Goal: Transaction & Acquisition: Purchase product/service

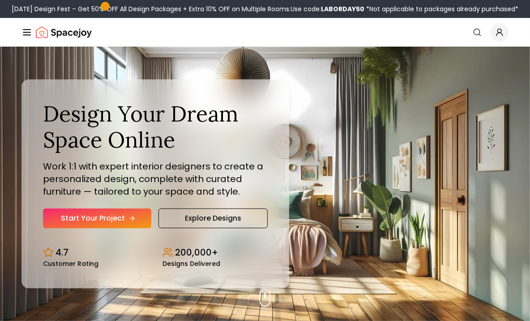
click at [99, 214] on link "Start Your Project" at bounding box center [97, 218] width 108 height 20
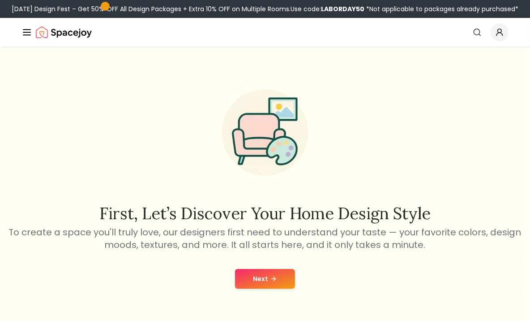
click at [260, 275] on button "Next" at bounding box center [265, 279] width 60 height 20
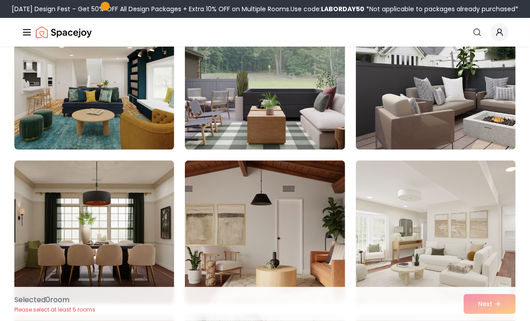
scroll to position [117, 0]
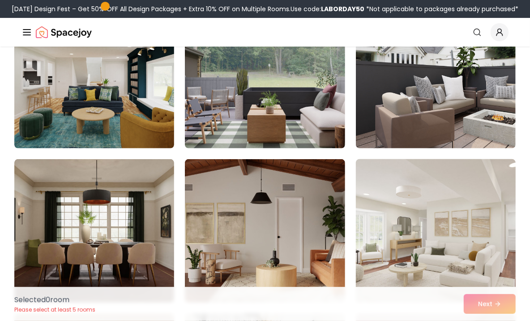
click at [432, 238] on img at bounding box center [436, 230] width 168 height 151
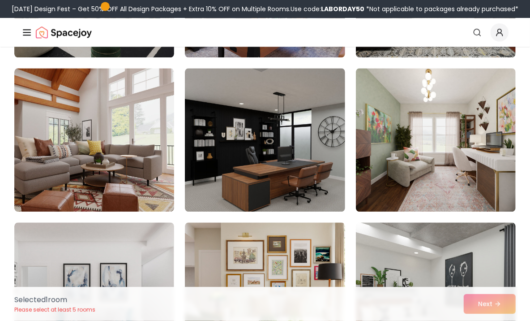
scroll to position [1290, 0]
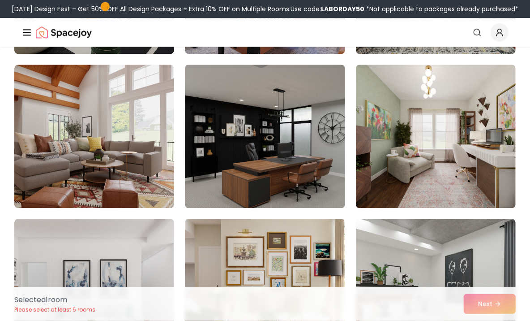
click at [478, 296] on div "Selected 1 room Please select at least 5 rooms Next" at bounding box center [265, 304] width 516 height 34
click at [479, 299] on div "Selected 1 room Please select at least 5 rooms Next" at bounding box center [265, 304] width 516 height 34
click at [484, 306] on div "Selected 1 room Please select at least 5 rooms Next" at bounding box center [265, 304] width 516 height 34
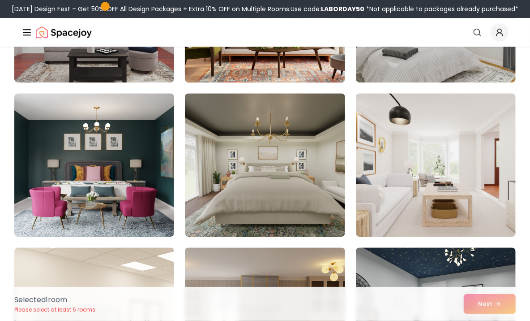
scroll to position [1571, 0]
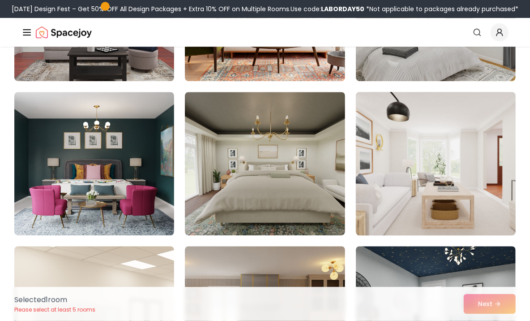
click at [414, 198] on img at bounding box center [436, 163] width 168 height 151
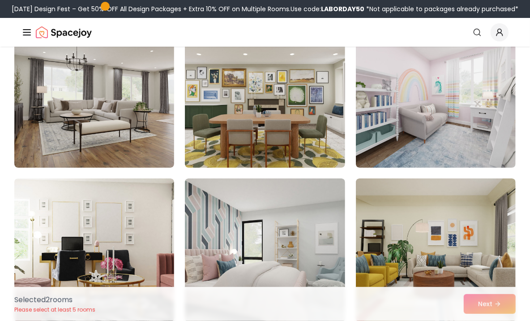
scroll to position [1948, 0]
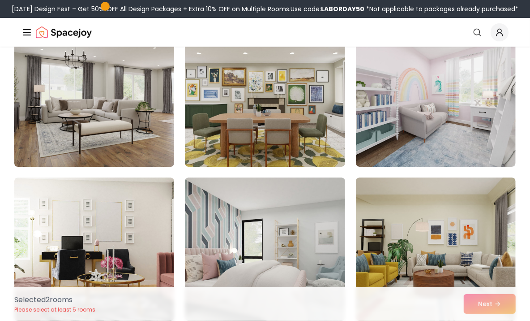
click at [143, 115] on img at bounding box center [94, 95] width 168 height 151
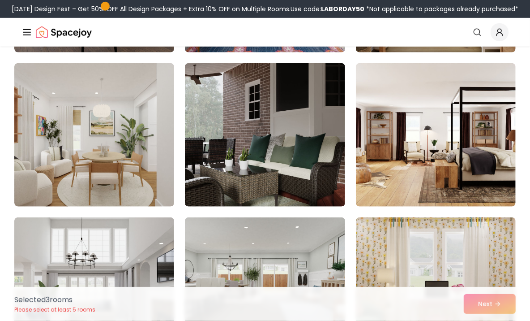
scroll to position [2525, 0]
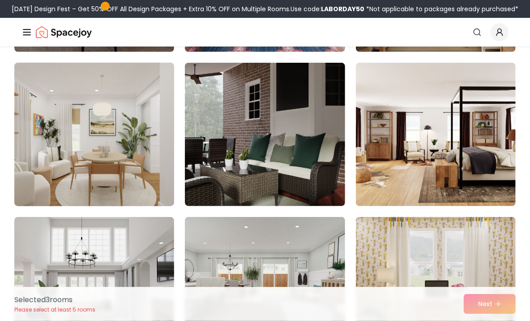
click at [120, 175] on img at bounding box center [94, 134] width 168 height 151
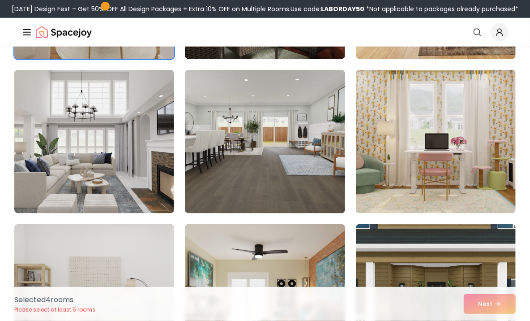
scroll to position [2672, 0]
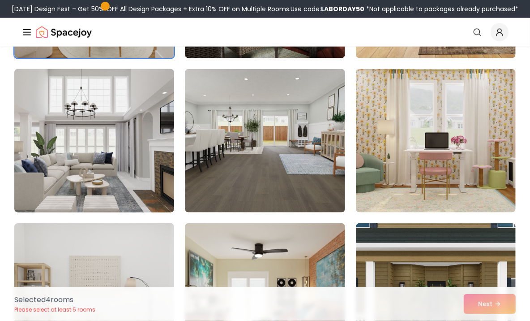
click at [112, 169] on img at bounding box center [94, 140] width 168 height 151
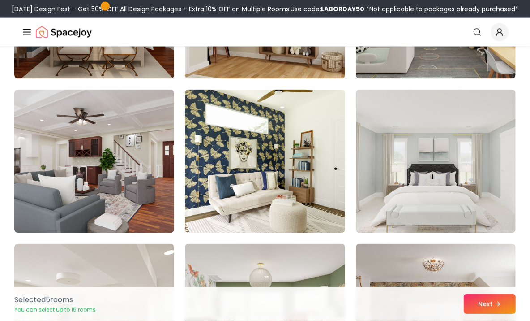
scroll to position [3117, 0]
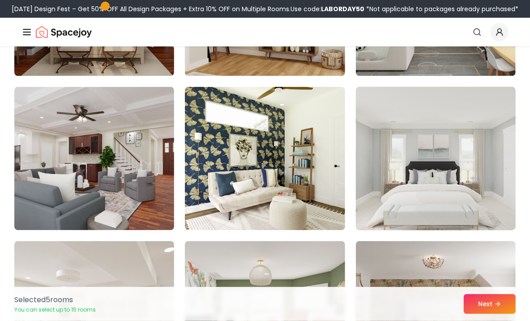
click at [403, 165] on img at bounding box center [436, 158] width 168 height 151
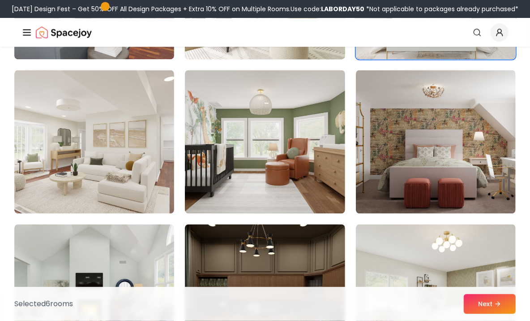
scroll to position [3285, 0]
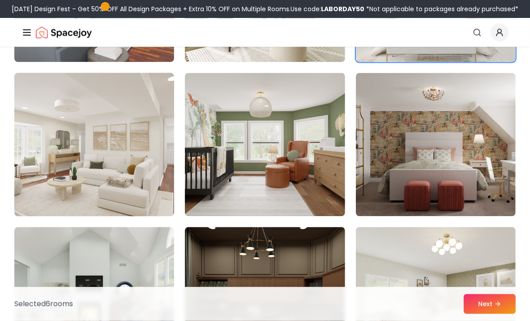
click at [144, 176] on img at bounding box center [94, 144] width 168 height 151
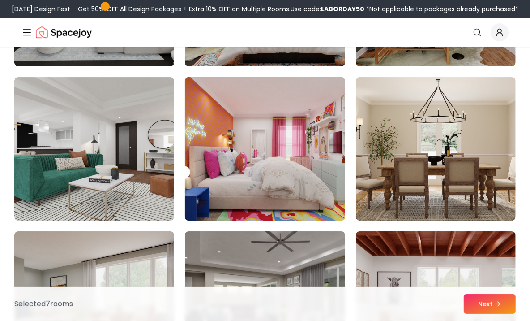
scroll to position [3948, 0]
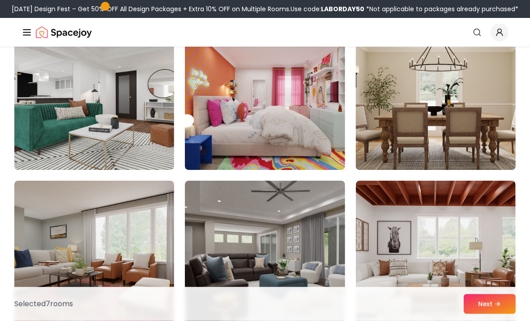
click at [434, 110] on img at bounding box center [436, 98] width 168 height 151
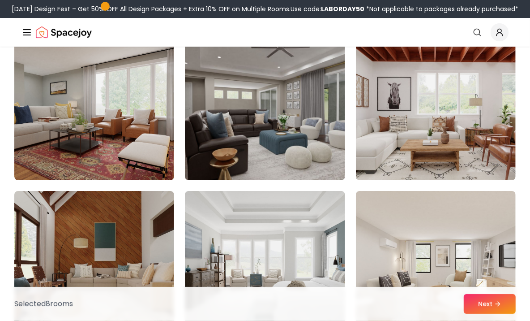
scroll to position [4093, 0]
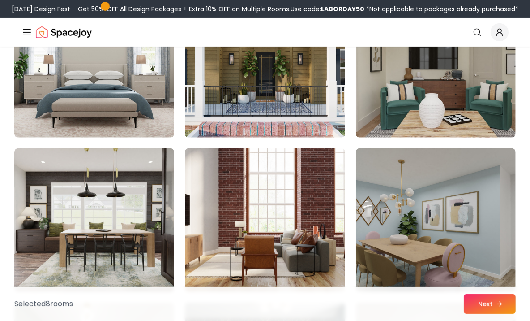
click at [487, 305] on button "Next" at bounding box center [490, 304] width 52 height 20
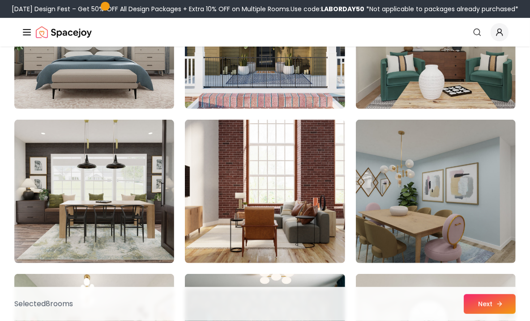
scroll to position [4442, 0]
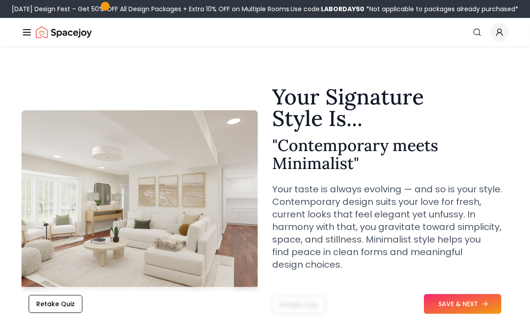
click at [447, 307] on button "SAVE & NEXT" at bounding box center [462, 304] width 77 height 20
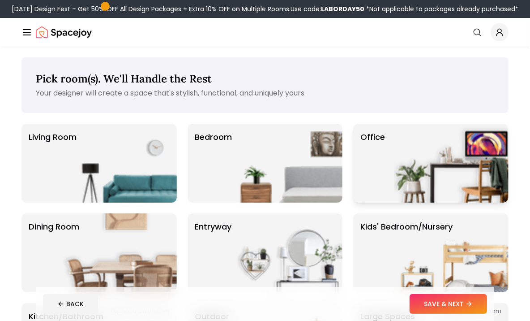
click at [443, 173] on img at bounding box center [451, 163] width 115 height 79
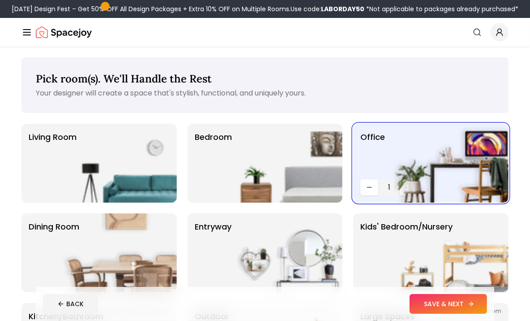
click at [439, 308] on button "SAVE & NEXT" at bounding box center [448, 304] width 77 height 20
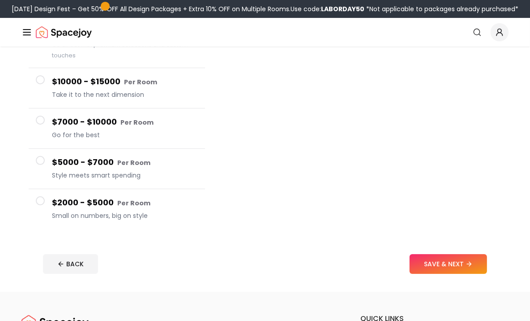
scroll to position [113, 0]
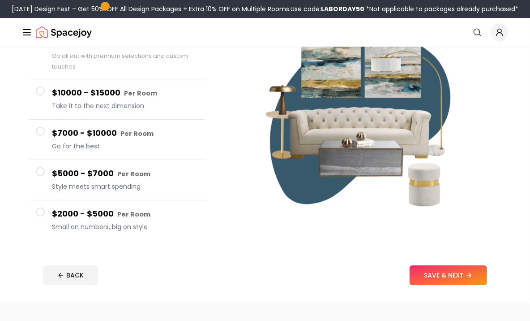
click at [46, 210] on button "$2000 - $5000 Per Room Small on numbers, big on style" at bounding box center [117, 220] width 176 height 40
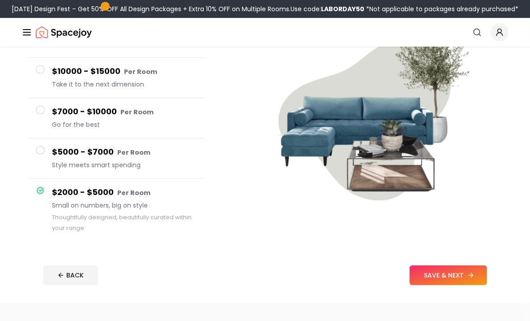
click at [449, 273] on button "SAVE & NEXT" at bounding box center [448, 275] width 77 height 20
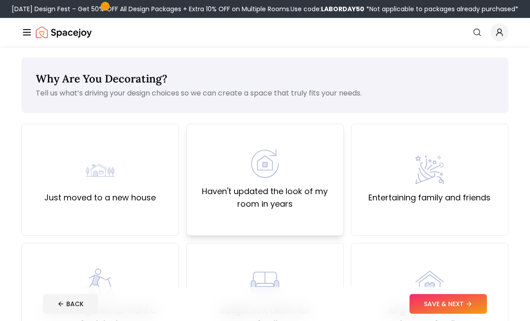
click at [286, 188] on label "Haven't updated the look of my room in years" at bounding box center [265, 197] width 142 height 25
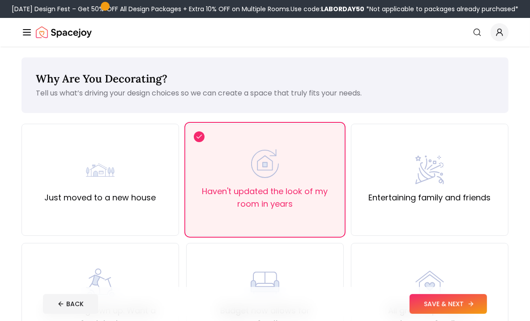
click at [445, 295] on button "SAVE & NEXT" at bounding box center [448, 304] width 77 height 20
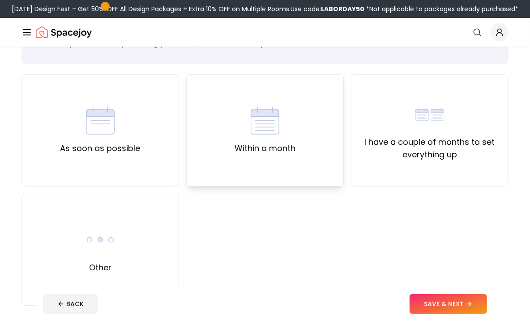
scroll to position [61, 0]
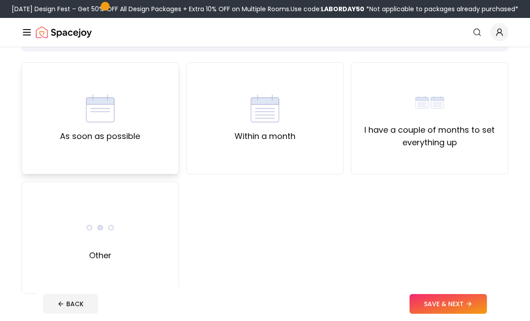
click at [172, 130] on div "As soon as possible" at bounding box center [101, 118] width 158 height 112
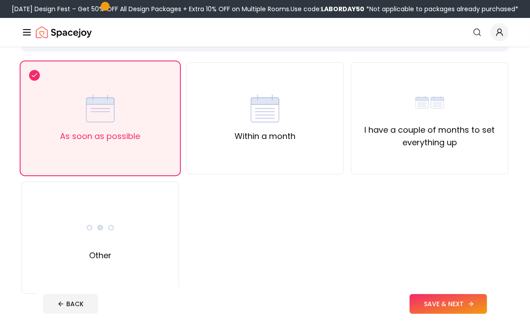
click at [417, 297] on button "SAVE & NEXT" at bounding box center [448, 304] width 77 height 20
